Goal: Task Accomplishment & Management: Manage account settings

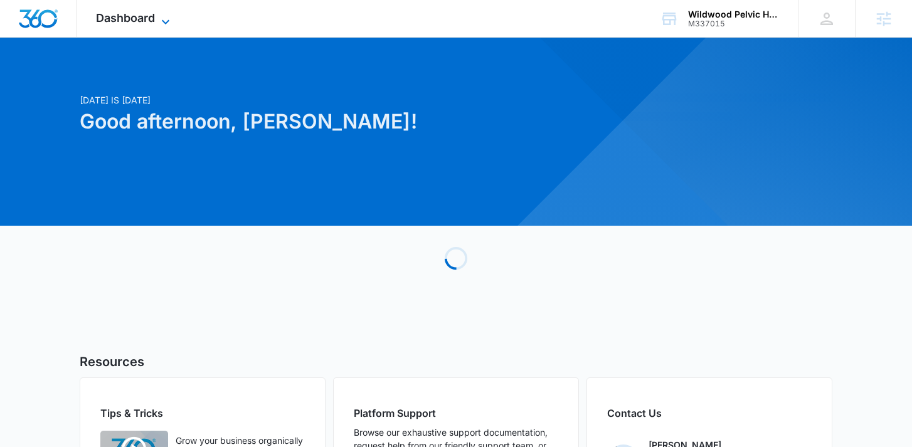
click at [132, 23] on span "Dashboard" at bounding box center [125, 17] width 59 height 13
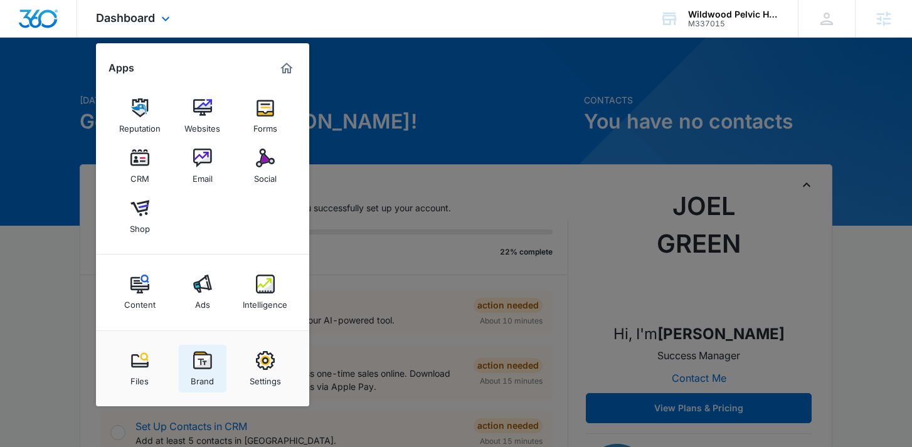
click at [202, 360] on img at bounding box center [202, 360] width 19 height 19
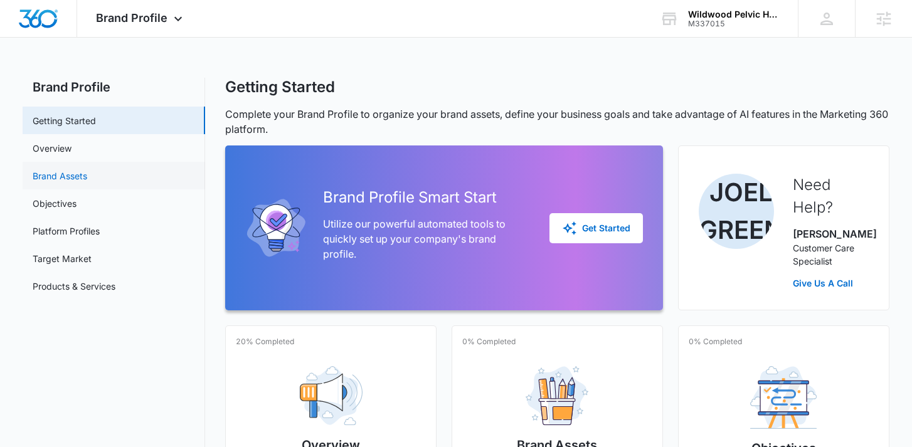
click at [87, 171] on link "Brand Assets" at bounding box center [60, 175] width 55 height 13
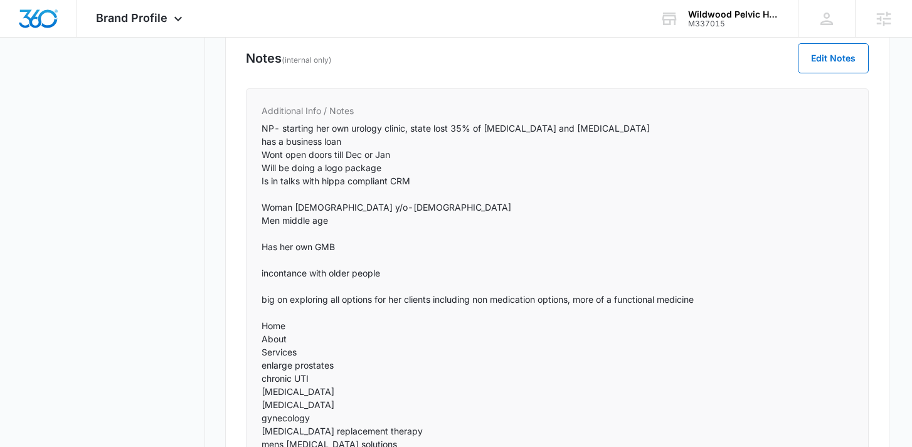
scroll to position [979, 0]
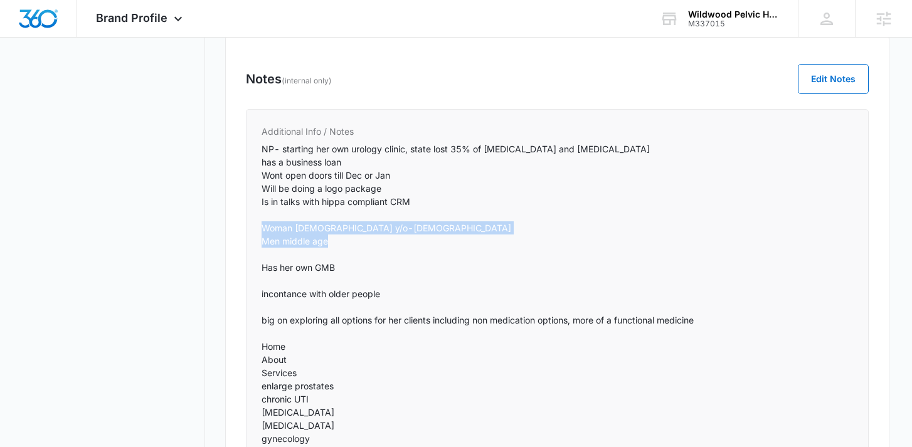
drag, startPoint x: 328, startPoint y: 243, endPoint x: 239, endPoint y: 229, distance: 90.0
click at [239, 229] on div "Notes (internal only) Edit Notes Additional Info / Notes NP- starting her own u…" at bounding box center [556, 296] width 663 height 520
copy p "Woman [DEMOGRAPHIC_DATA] y/o-[DEMOGRAPHIC_DATA] Men middle age"
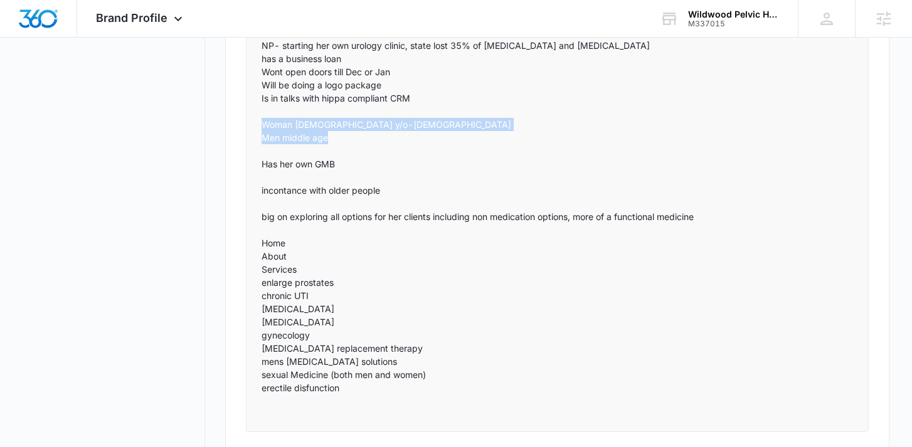
scroll to position [1085, 0]
